Goal: Task Accomplishment & Management: Use online tool/utility

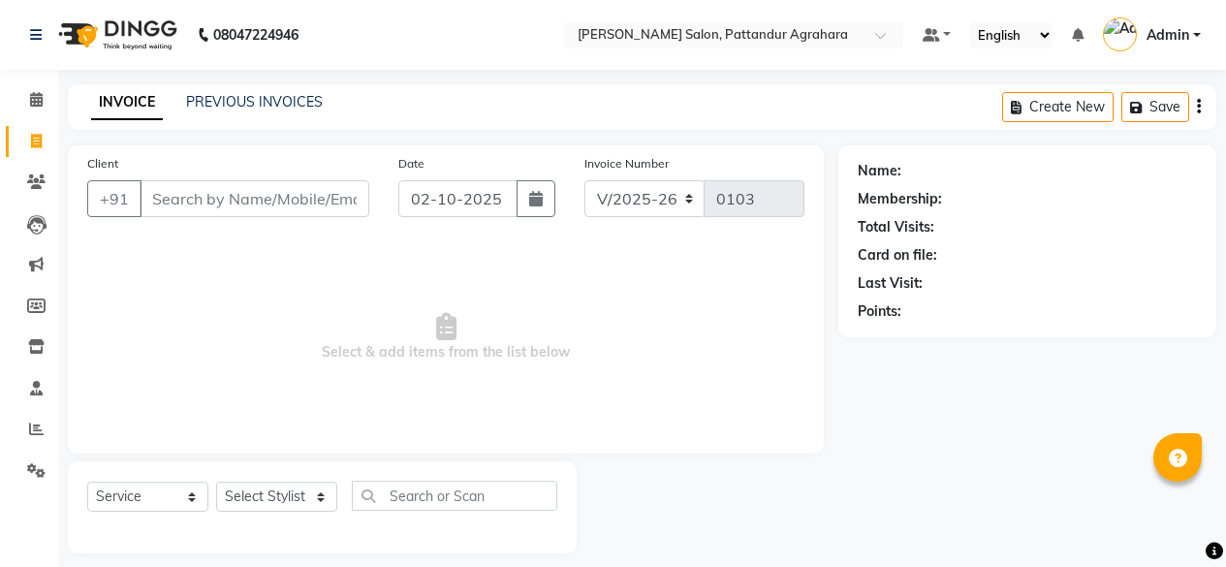
select select "9009"
select select "service"
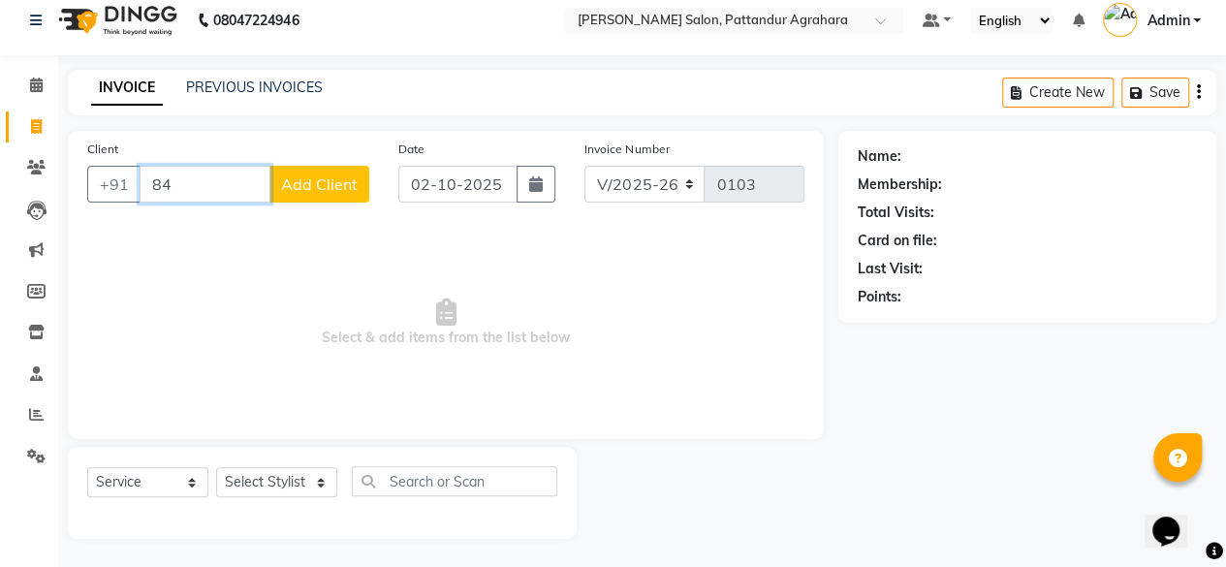
type input "8"
type input "7"
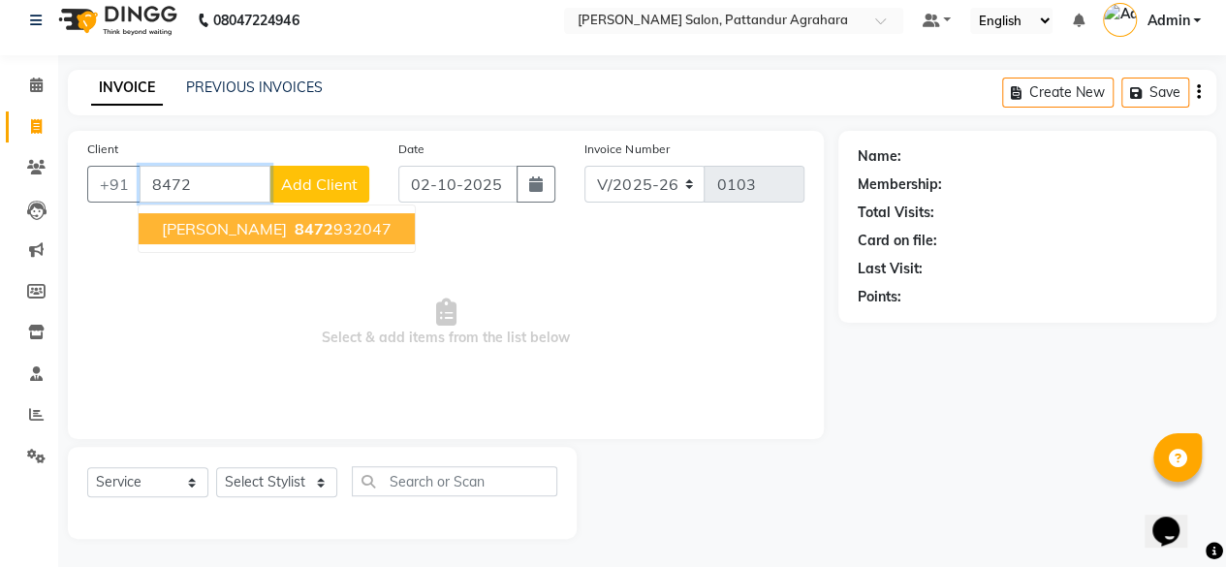
click at [289, 216] on button "[PERSON_NAME] 8472 932047" at bounding box center [277, 228] width 276 height 31
type input "8472932047"
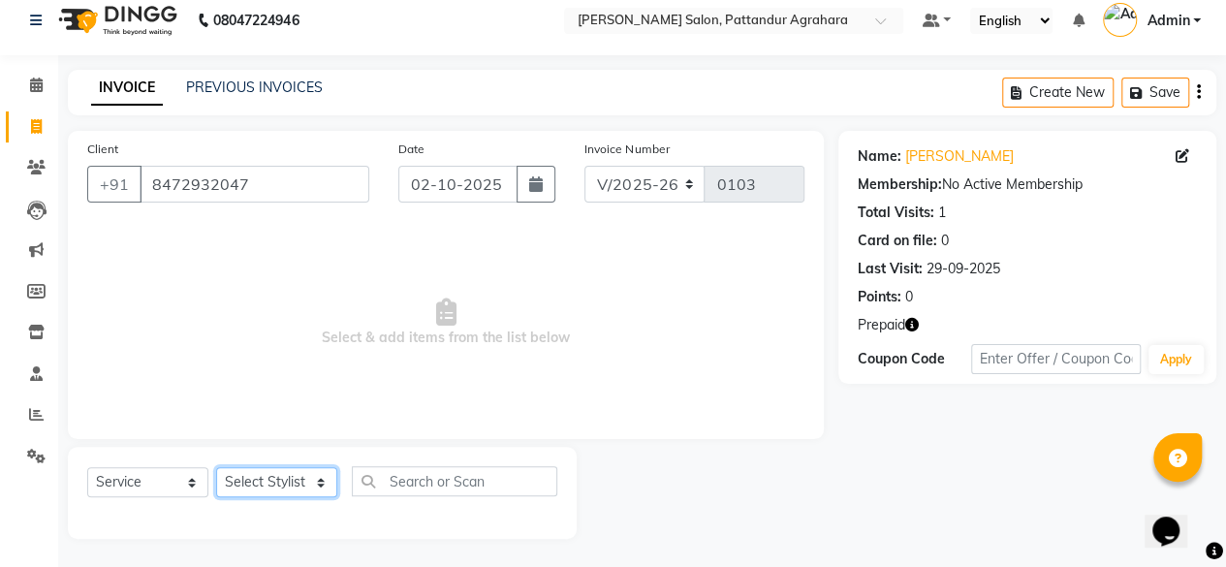
click at [258, 484] on select "Select Stylist Admin [PERSON_NAME] [PERSON_NAME] Krishna [PERSON_NAME] [PERSON_…" at bounding box center [276, 482] width 121 height 30
click at [216, 467] on select "Select Stylist Admin [PERSON_NAME] [PERSON_NAME] Krishna [PERSON_NAME] [PERSON_…" at bounding box center [276, 482] width 121 height 30
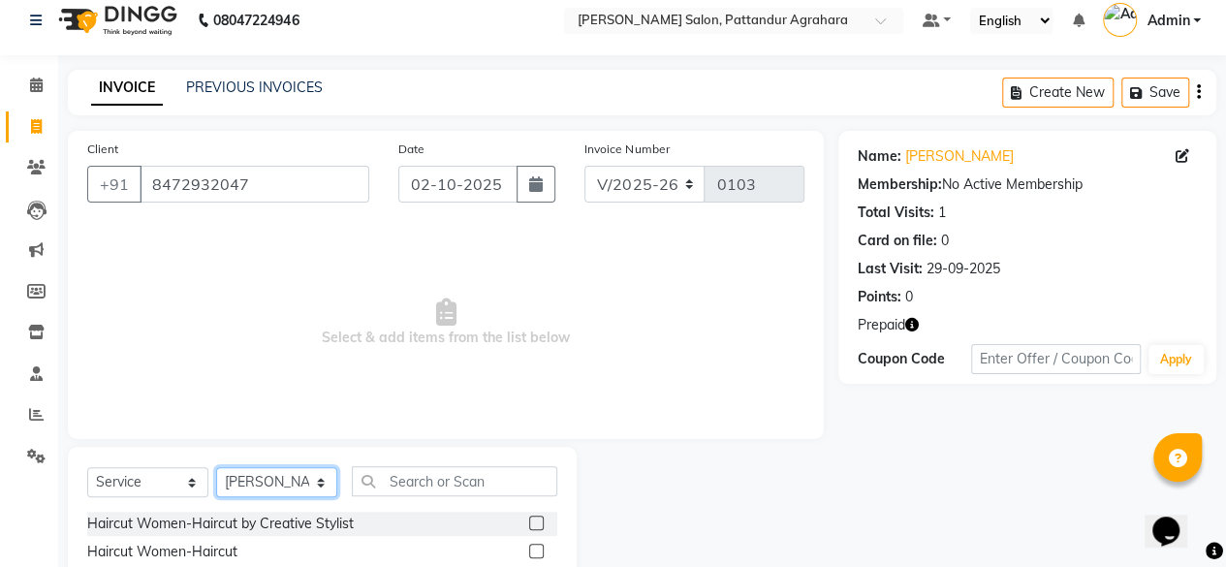
select select "91481"
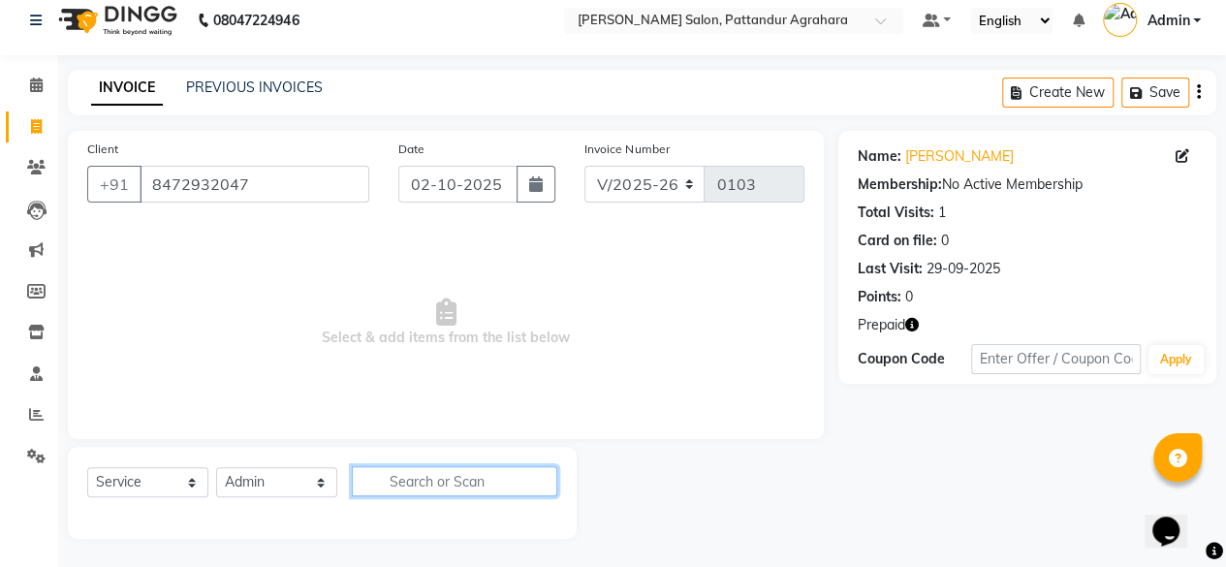
click at [438, 484] on input "text" at bounding box center [454, 481] width 205 height 30
type input "A"
type input "E"
type input "AVL"
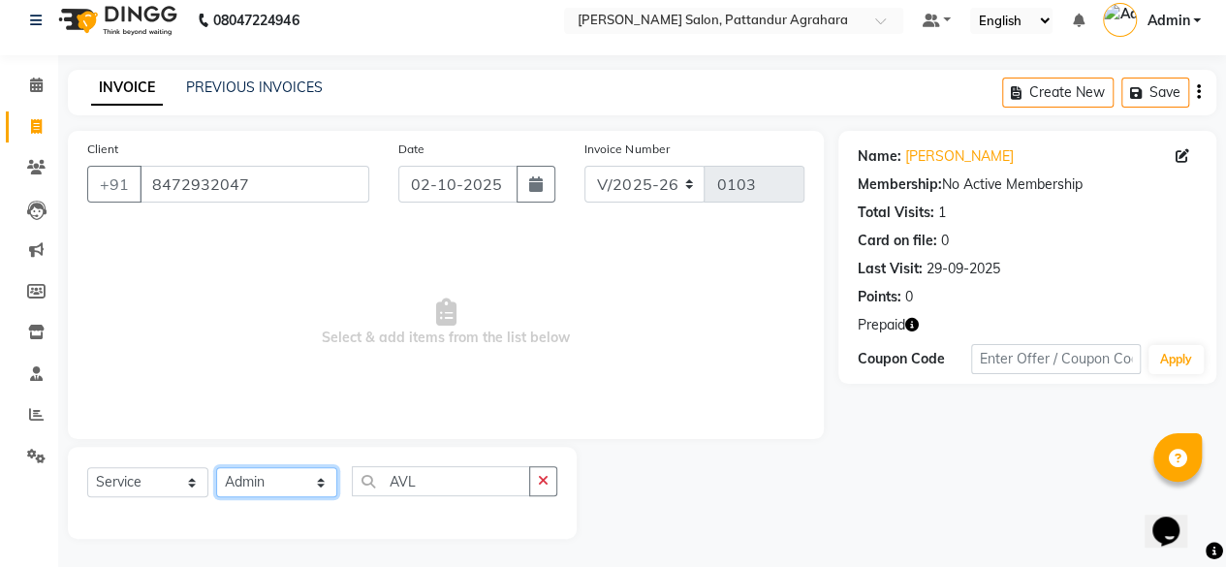
click at [295, 472] on select "Select Stylist Admin [PERSON_NAME] [PERSON_NAME] Krishna [PERSON_NAME] [PERSON_…" at bounding box center [276, 482] width 121 height 30
select select "91495"
click at [216, 467] on select "Select Stylist Admin [PERSON_NAME] [PERSON_NAME] Krishna [PERSON_NAME] [PERSON_…" at bounding box center [276, 482] width 121 height 30
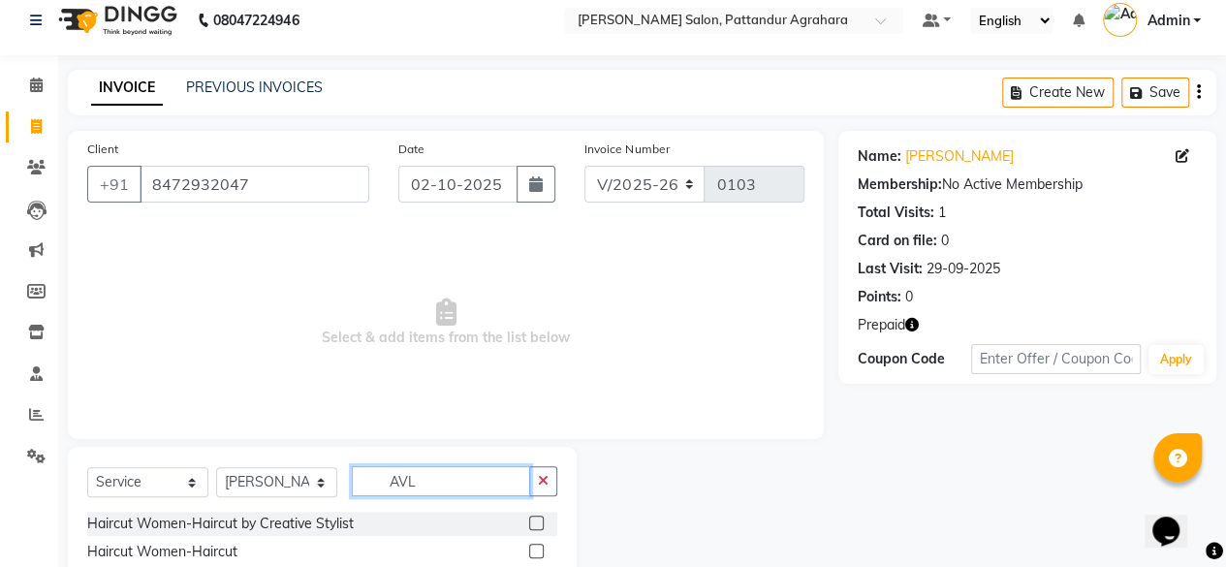
click at [433, 479] on input "AVL" at bounding box center [441, 481] width 178 height 30
type input "AVL"
click at [537, 520] on label at bounding box center [536, 522] width 15 height 15
click at [537, 520] on input "checkbox" at bounding box center [535, 523] width 13 height 13
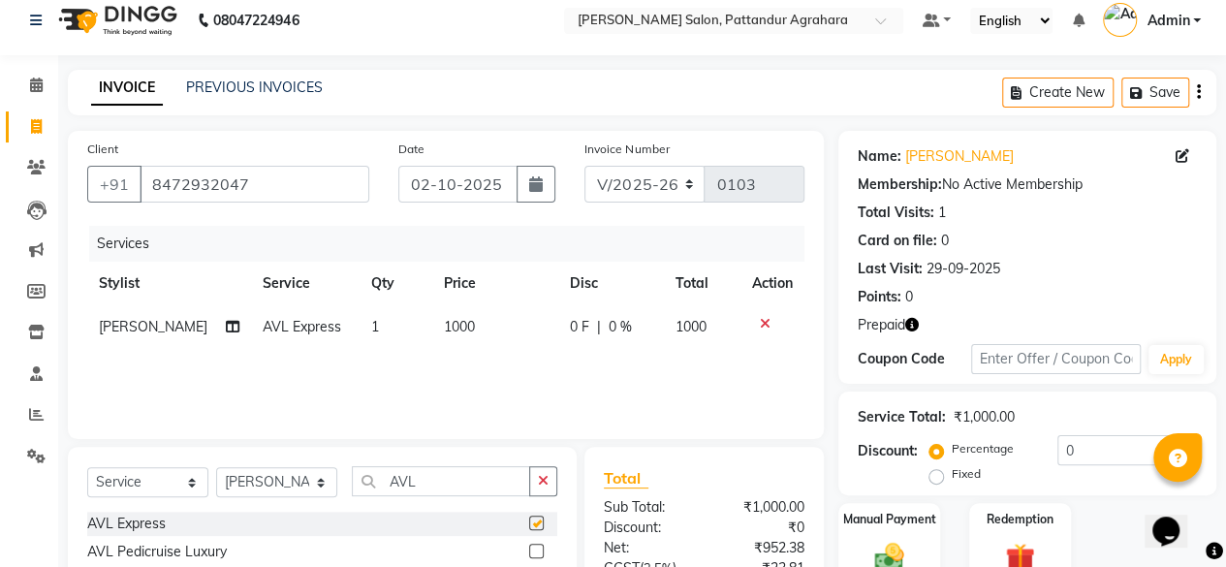
checkbox input "false"
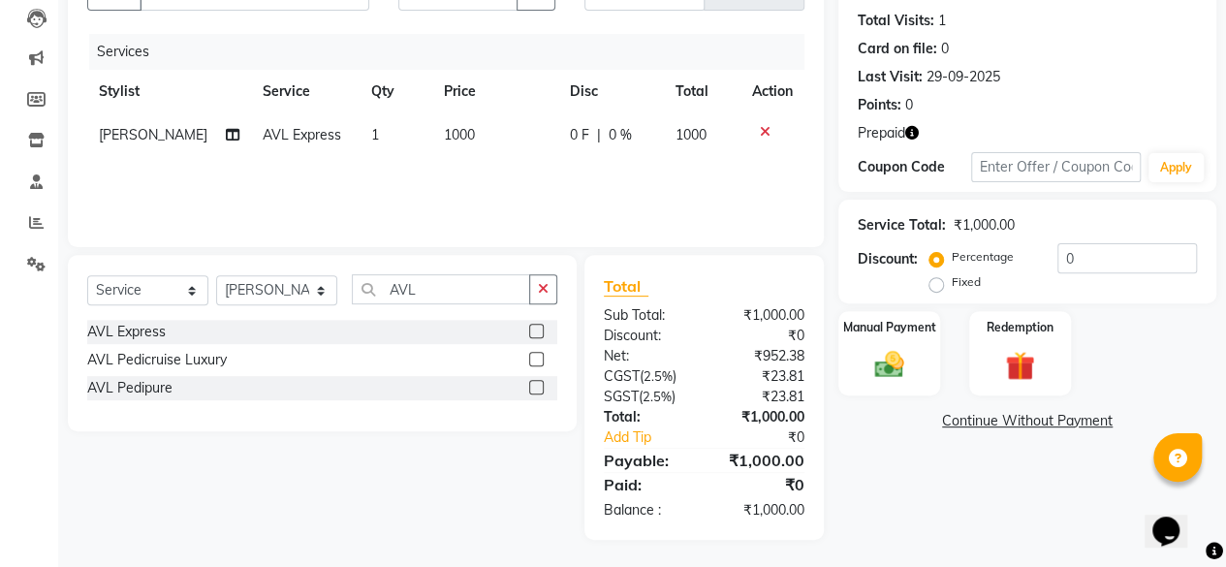
scroll to position [205, 0]
click at [1050, 381] on div "Redemption" at bounding box center [1020, 354] width 106 height 88
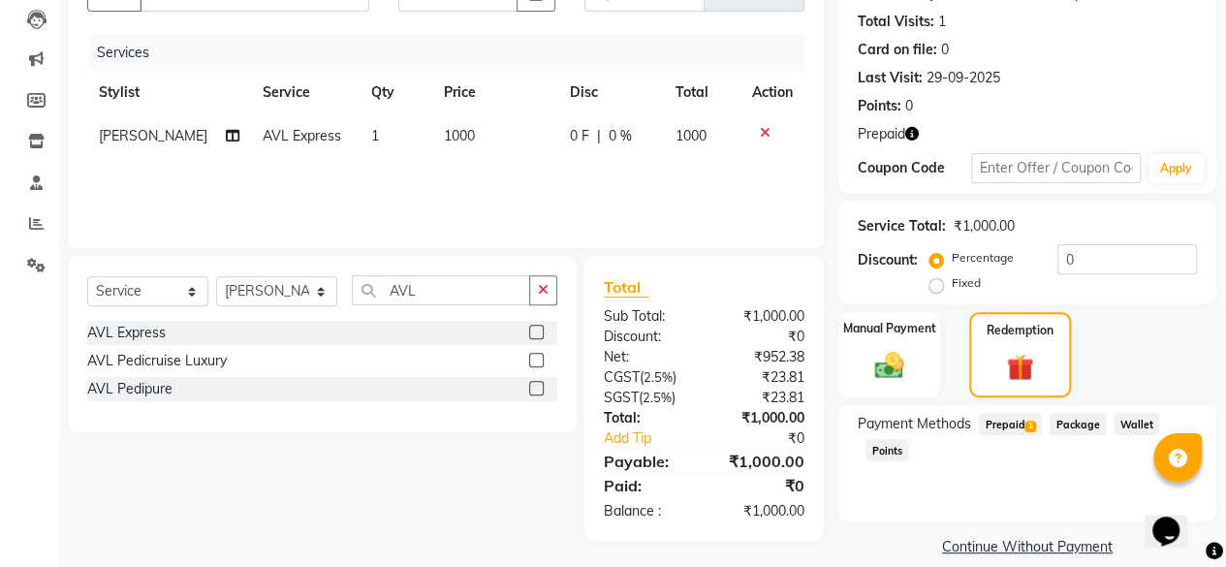
click at [1015, 426] on span "Prepaid 1" at bounding box center [1010, 424] width 63 height 22
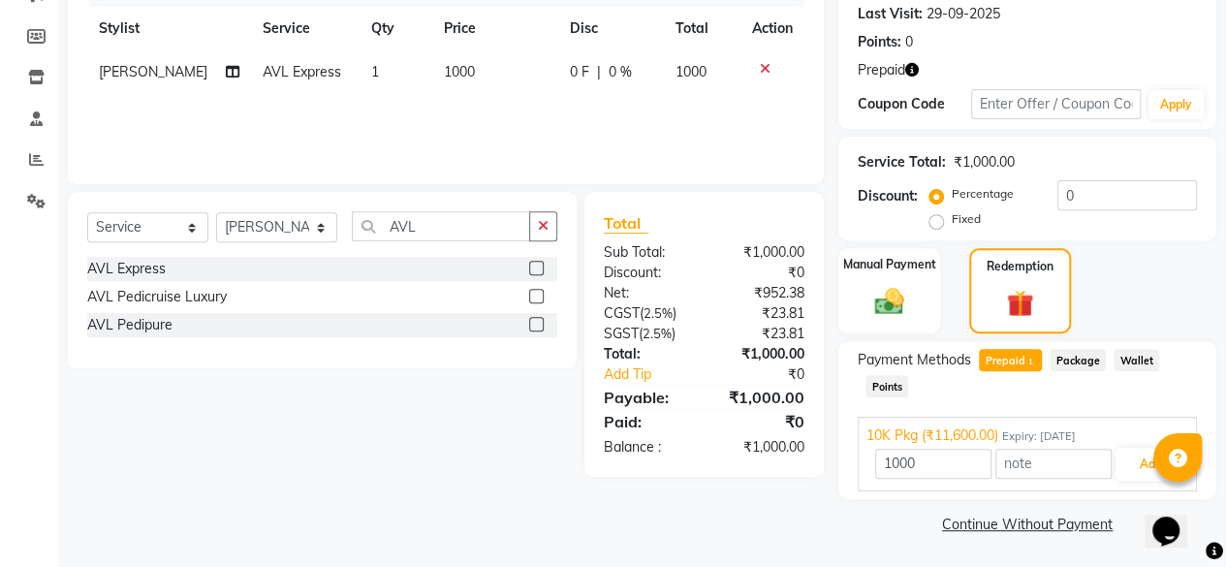
scroll to position [268, 0]
click at [1147, 464] on button "Add" at bounding box center [1150, 465] width 71 height 33
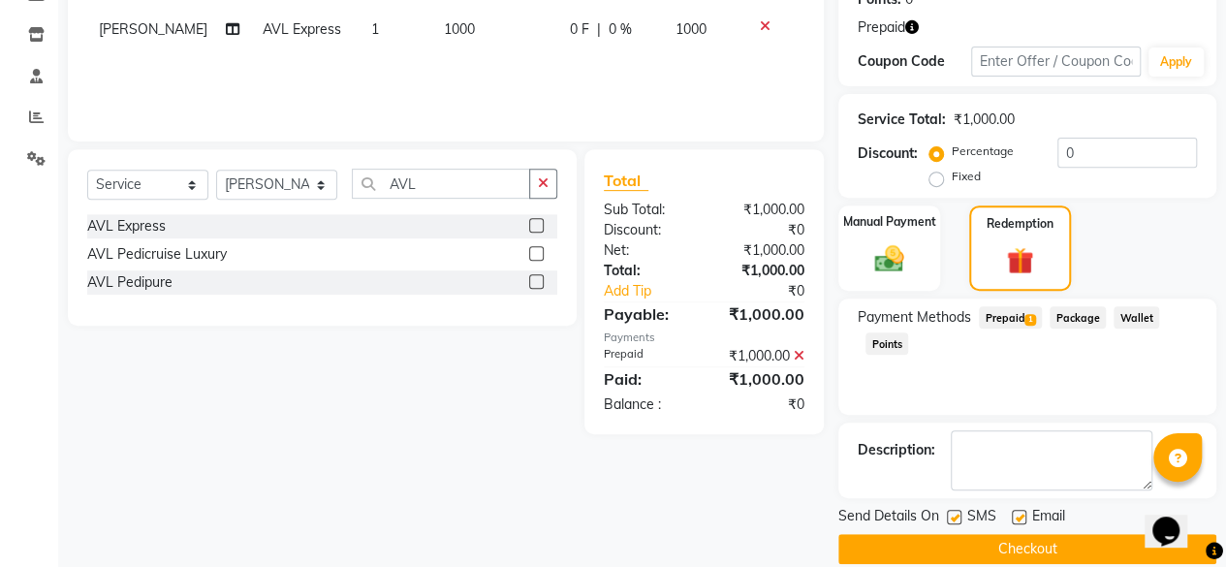
scroll to position [331, 0]
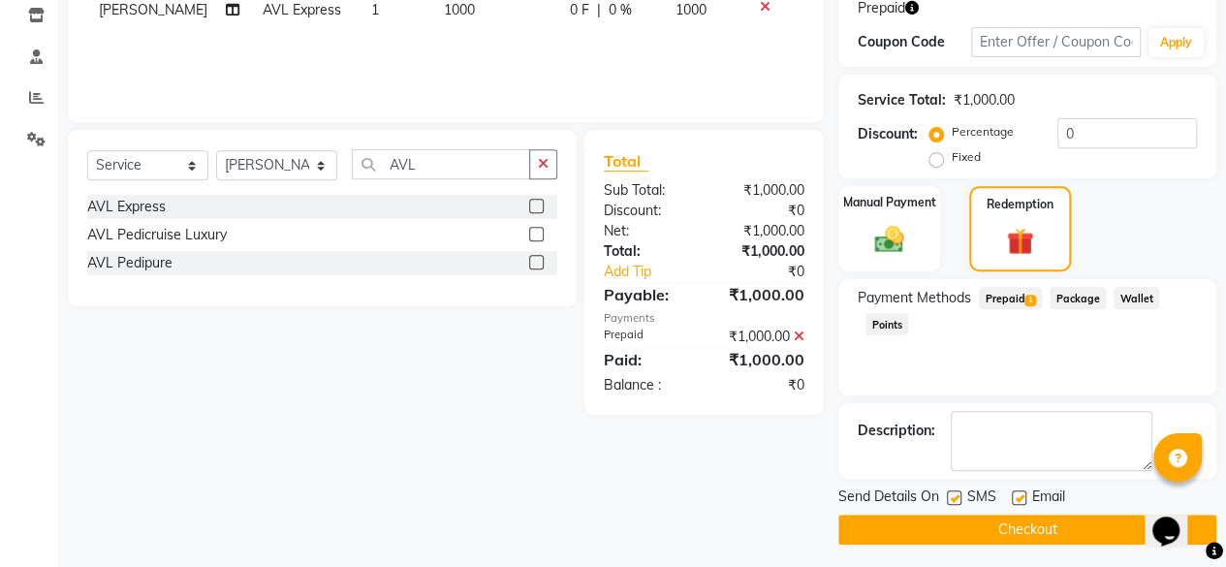
click at [1060, 530] on button "Checkout" at bounding box center [1027, 530] width 378 height 30
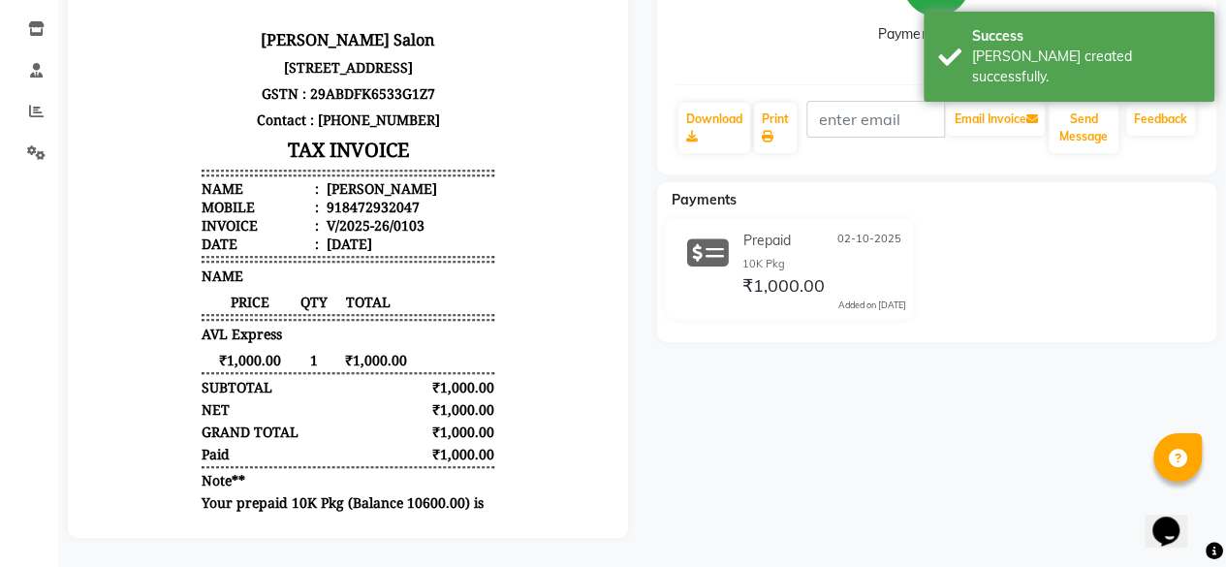
scroll to position [328, 0]
